Goal: Task Accomplishment & Management: Complete application form

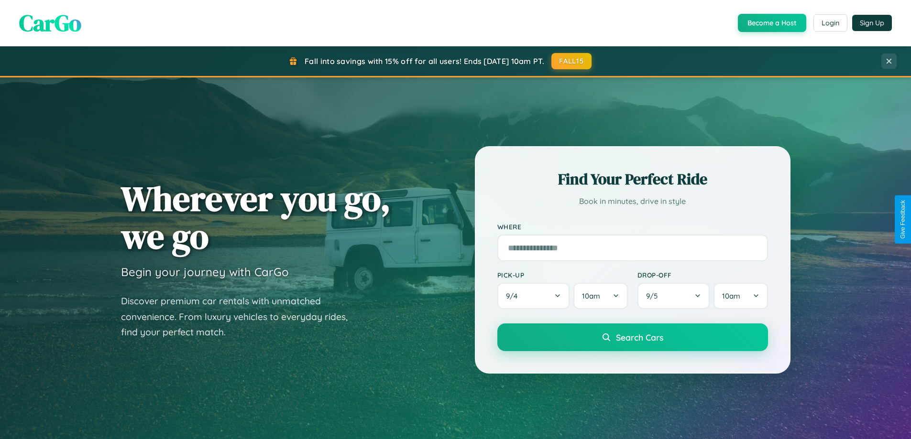
scroll to position [1840, 0]
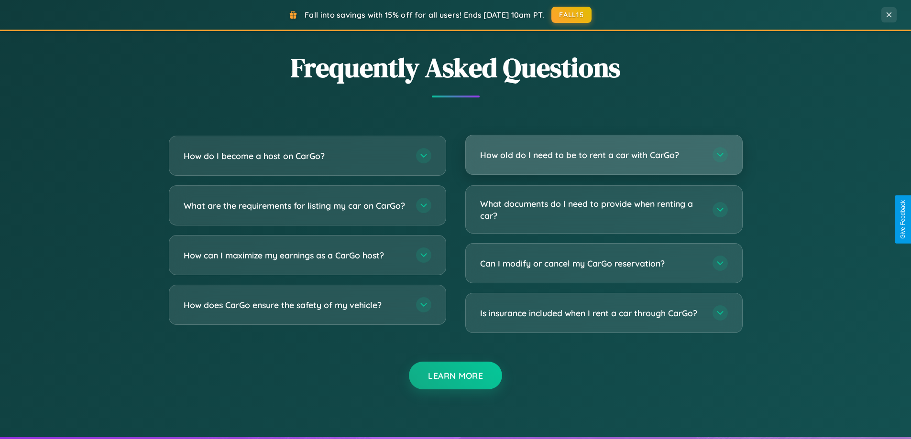
click at [604, 155] on h3 "How old do I need to be to rent a car with CarGo?" at bounding box center [591, 155] width 223 height 12
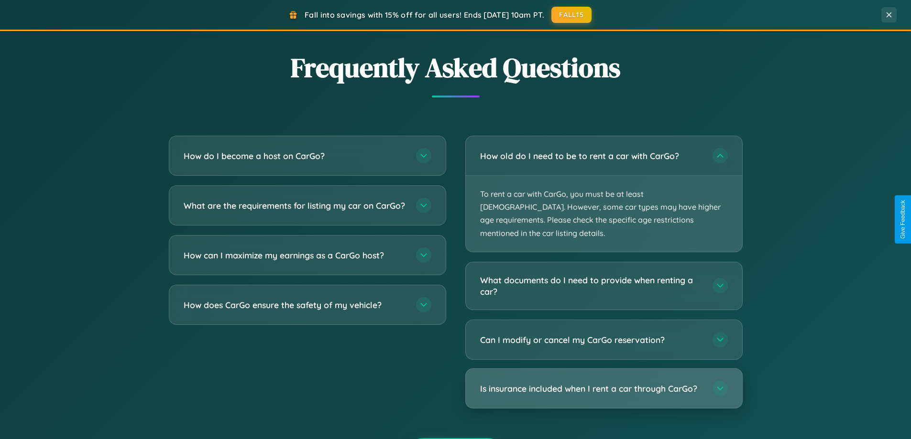
click at [604, 383] on h3 "Is insurance included when I rent a car through CarGo?" at bounding box center [591, 389] width 223 height 12
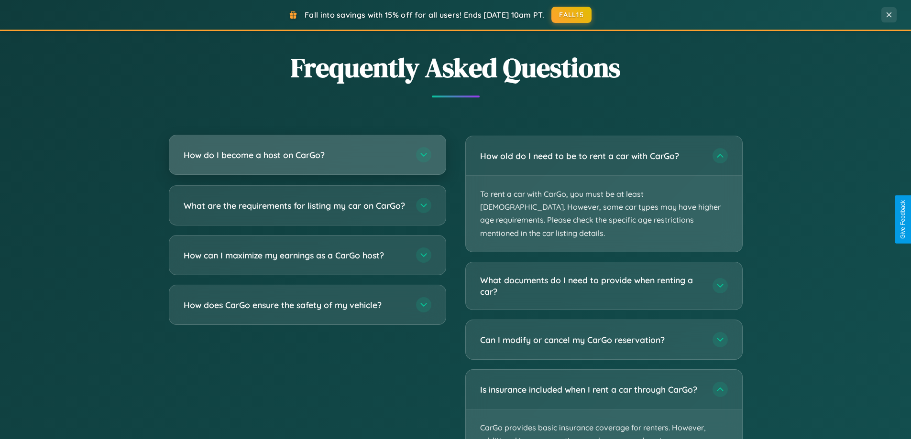
click at [307, 156] on h3 "How do I become a host on CarGo?" at bounding box center [295, 155] width 223 height 12
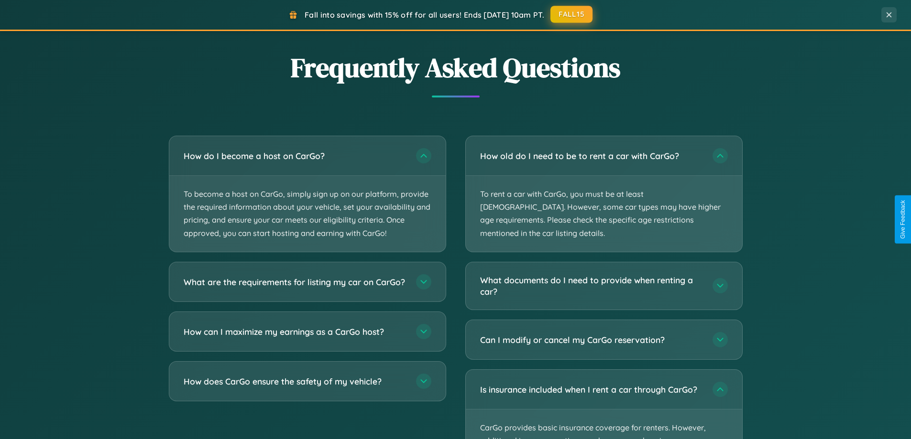
click at [572, 15] on button "FALL15" at bounding box center [571, 14] width 42 height 17
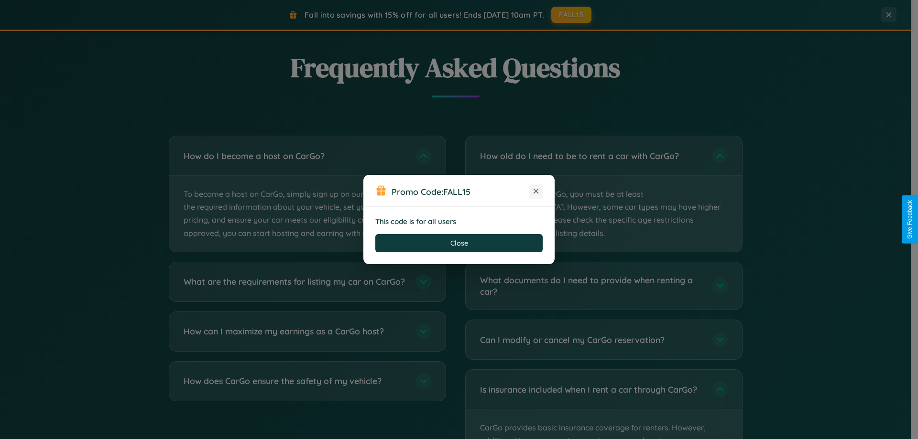
click at [536, 192] on icon at bounding box center [536, 192] width 10 height 10
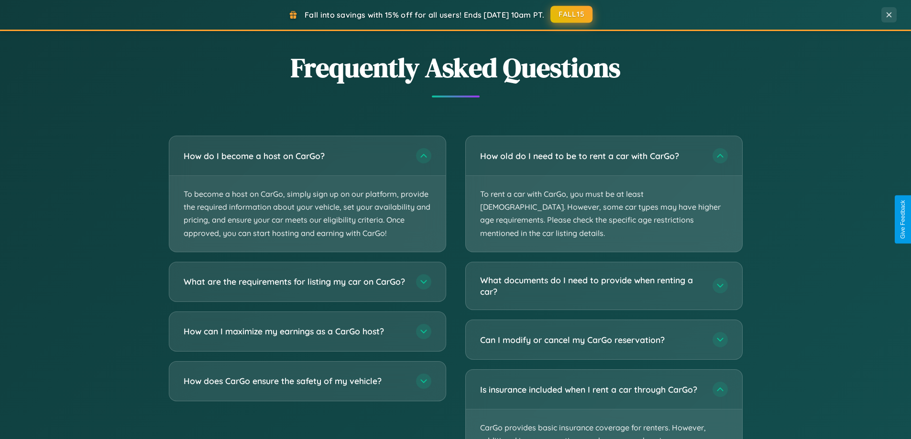
click at [572, 14] on button "FALL15" at bounding box center [571, 14] width 42 height 17
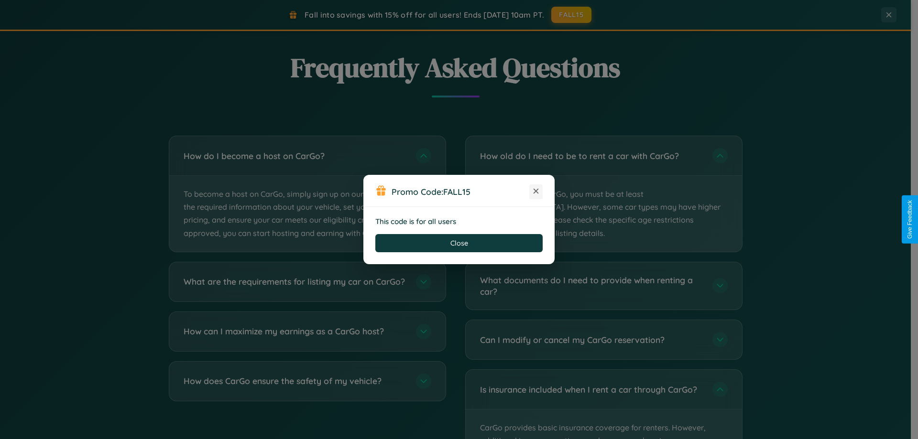
click at [536, 192] on icon at bounding box center [536, 192] width 10 height 10
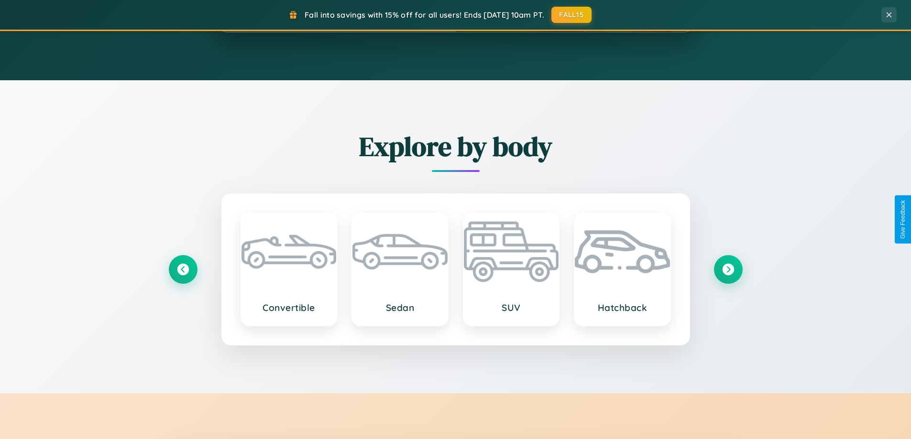
scroll to position [0, 0]
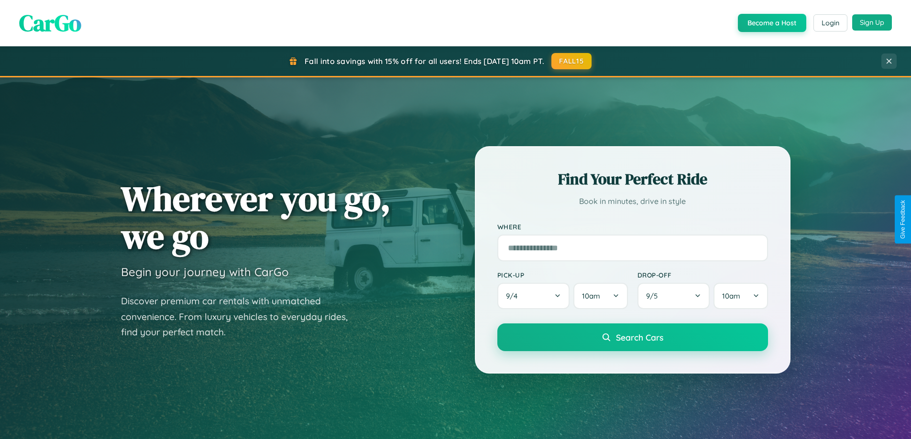
click at [872, 22] on button "Sign Up" at bounding box center [872, 22] width 40 height 16
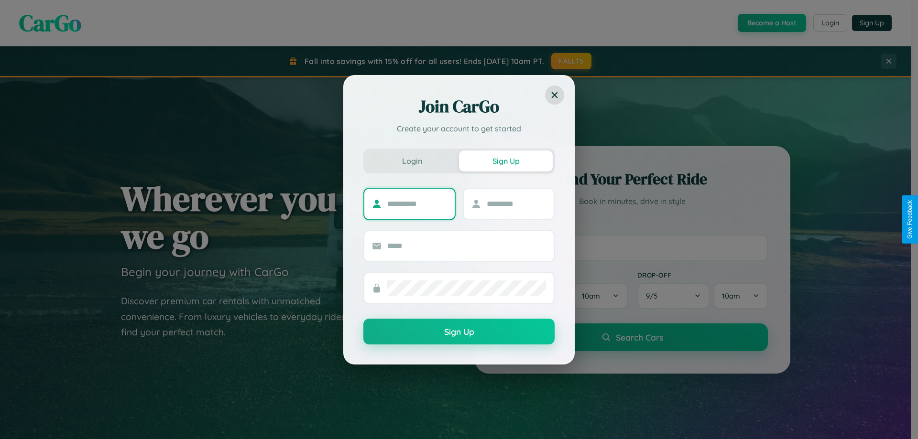
click at [417, 204] on input "text" at bounding box center [417, 204] width 60 height 15
type input "*****"
click at [516, 204] on input "text" at bounding box center [517, 204] width 60 height 15
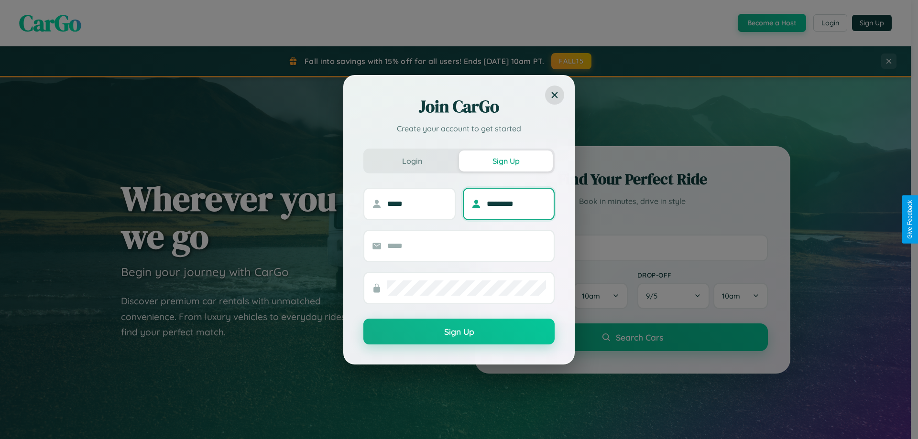
type input "*********"
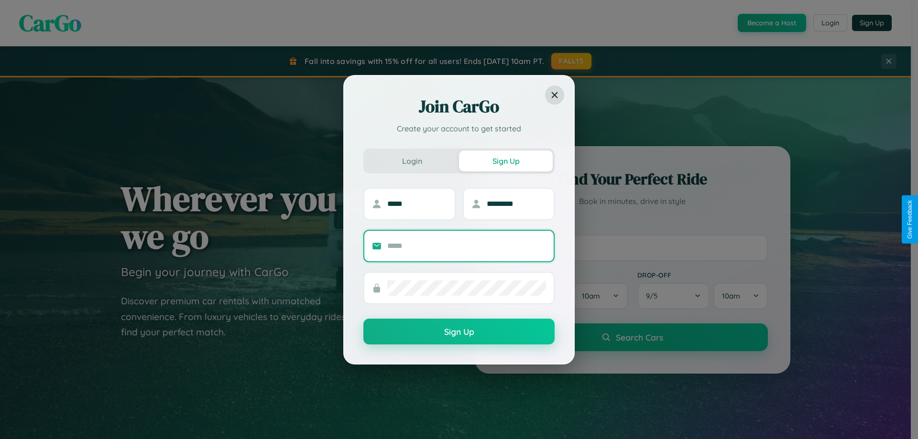
click at [467, 246] on input "text" at bounding box center [466, 246] width 159 height 15
type input "**********"
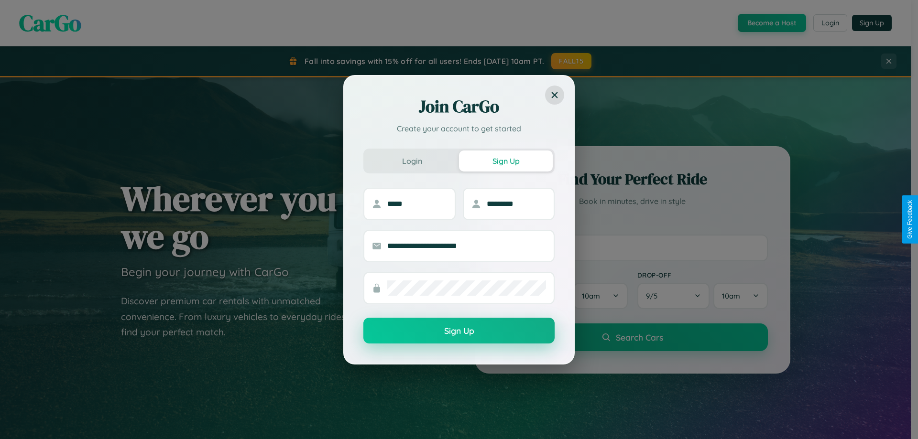
click at [459, 331] on button "Sign Up" at bounding box center [458, 331] width 191 height 26
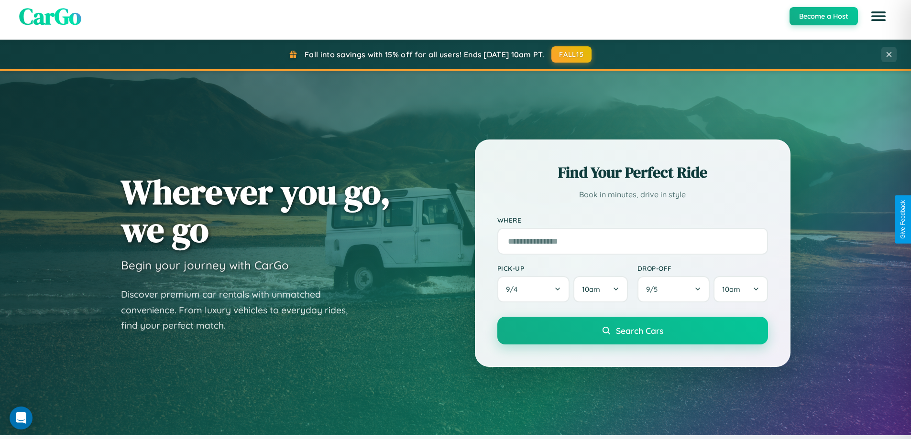
scroll to position [1537, 0]
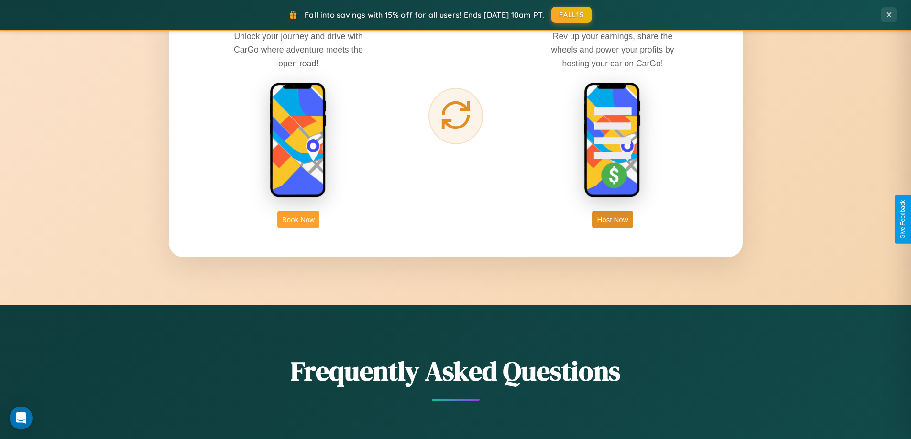
click at [298, 220] on button "Book Now" at bounding box center [298, 220] width 42 height 18
